Goal: Register for event/course

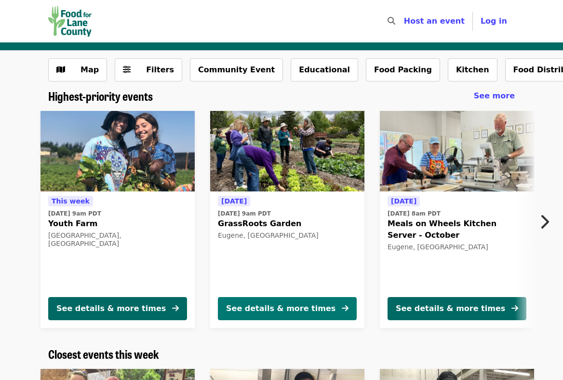
click at [240, 308] on div "See details & more times" at bounding box center [280, 309] width 109 height 12
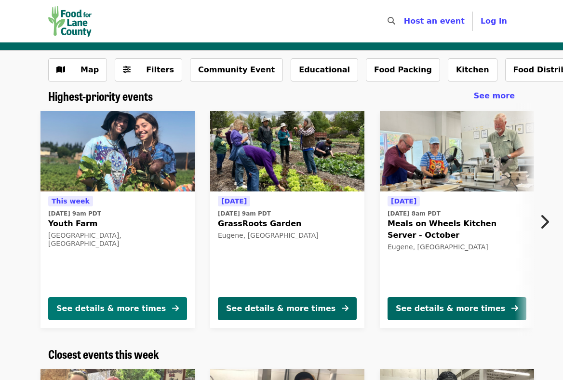
click at [109, 309] on div "See details & more times" at bounding box center [110, 309] width 109 height 12
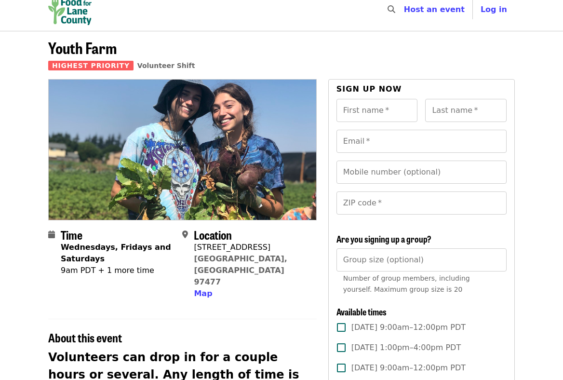
scroll to position [15, 0]
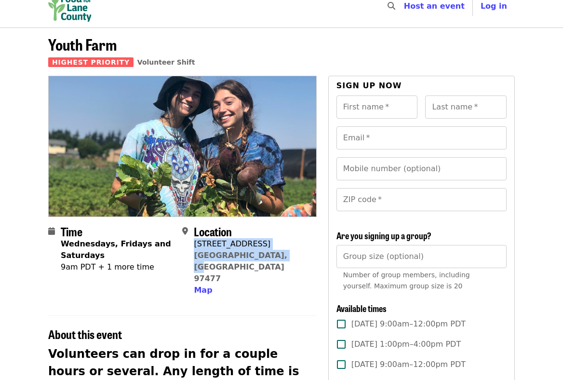
drag, startPoint x: 194, startPoint y: 244, endPoint x: 278, endPoint y: 254, distance: 84.5
click at [278, 254] on div "Location [STREET_ADDRESS] Map" at bounding box center [245, 261] width 126 height 72
copy span "[STREET_ADDRESS]"
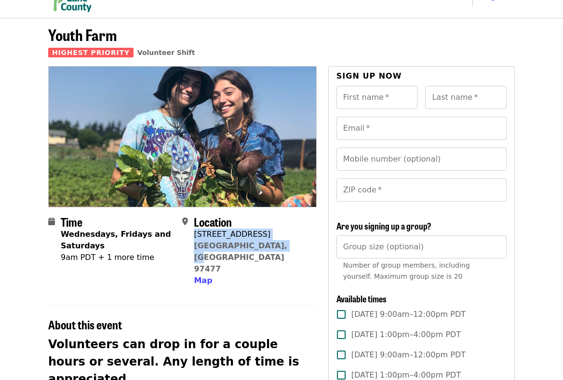
scroll to position [0, 0]
